Goal: Task Accomplishment & Management: Use online tool/utility

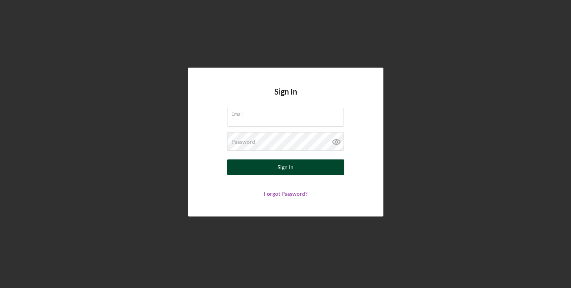
type input "[EMAIL_ADDRESS][DOMAIN_NAME]"
click at [286, 170] on div "Sign In" at bounding box center [285, 167] width 16 height 16
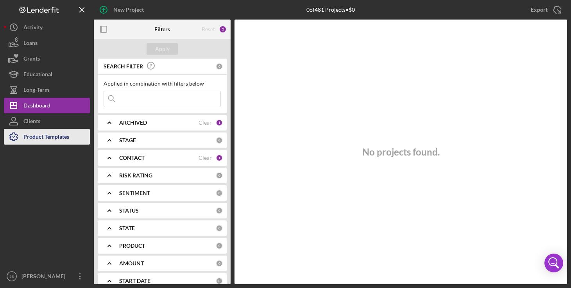
click at [56, 137] on div "Product Templates" at bounding box center [46, 138] width 46 height 18
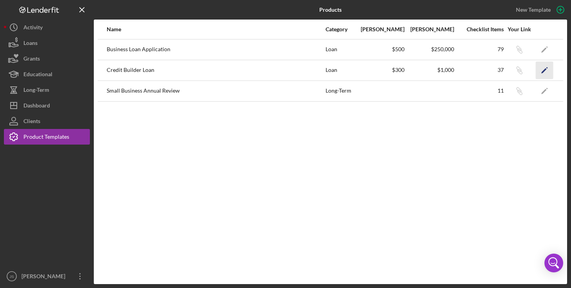
click at [544, 71] on polygon "button" at bounding box center [543, 70] width 5 height 5
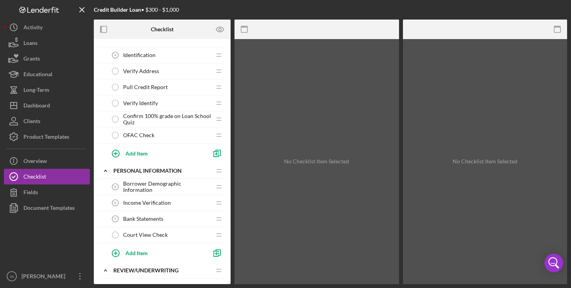
scroll to position [78, 0]
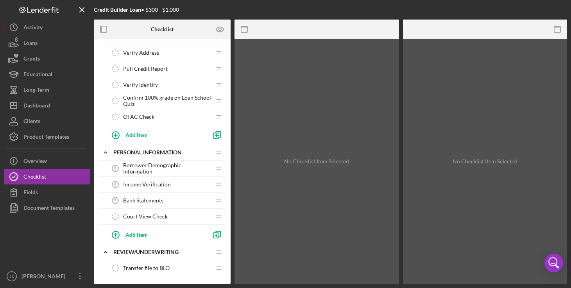
click at [161, 167] on span "Borrower Demographic Information" at bounding box center [167, 168] width 88 height 13
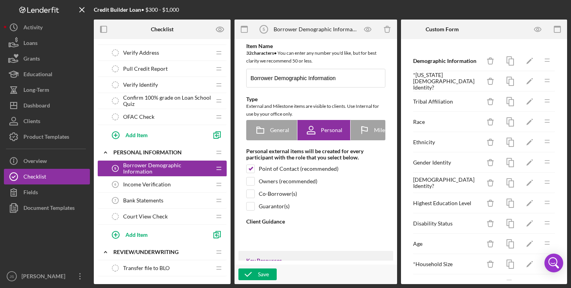
type textarea "<div> <p data-start="188" data-end="512">Cook Inlet Lending Center&rsquo;s (CIL…"
